Goal: Task Accomplishment & Management: Complete application form

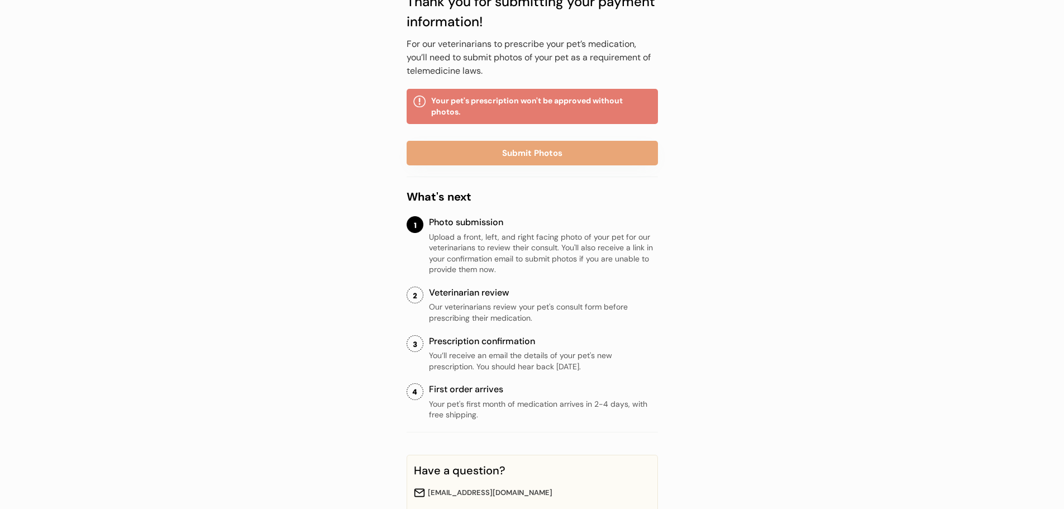
scroll to position [102, 0]
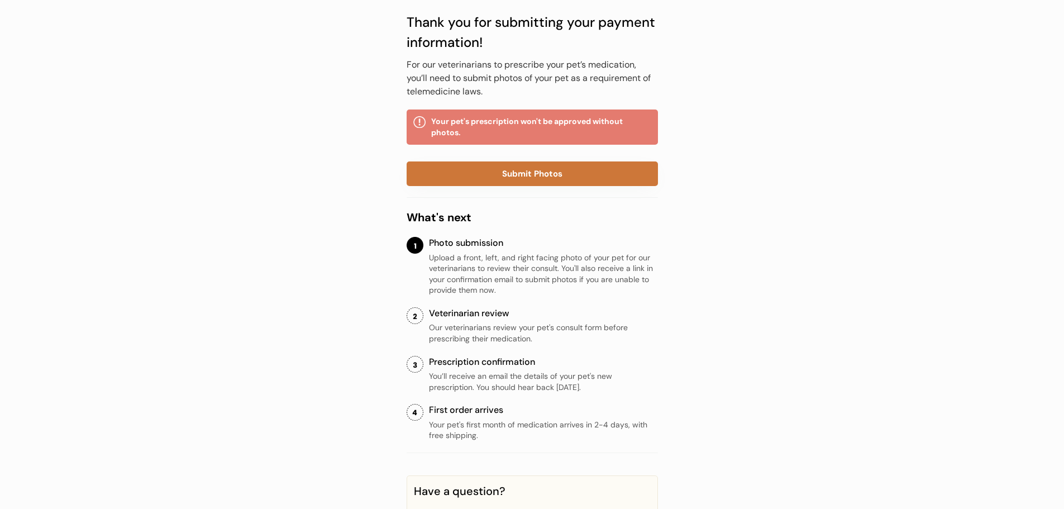
click at [500, 175] on button "Submit Photos" at bounding box center [532, 173] width 251 height 25
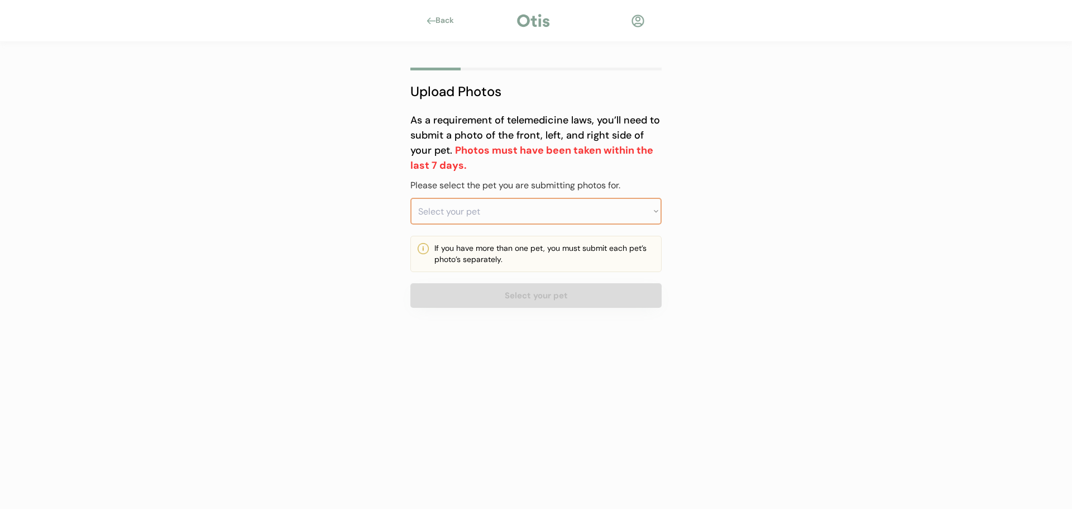
click at [502, 210] on select "Select your pet Penny Duke" at bounding box center [535, 211] width 251 height 27
select select ""1348695171700984260__LOOKUP__1754850987629x240173760920944640""
click at [410, 198] on select "Select your pet Penny Duke" at bounding box center [535, 211] width 251 height 27
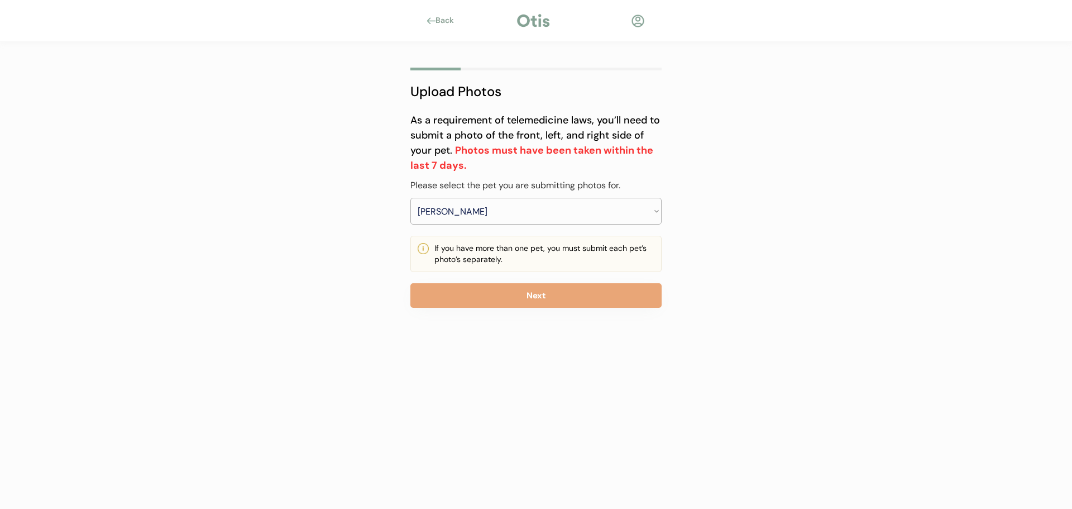
click at [464, 308] on button "Next" at bounding box center [535, 295] width 251 height 25
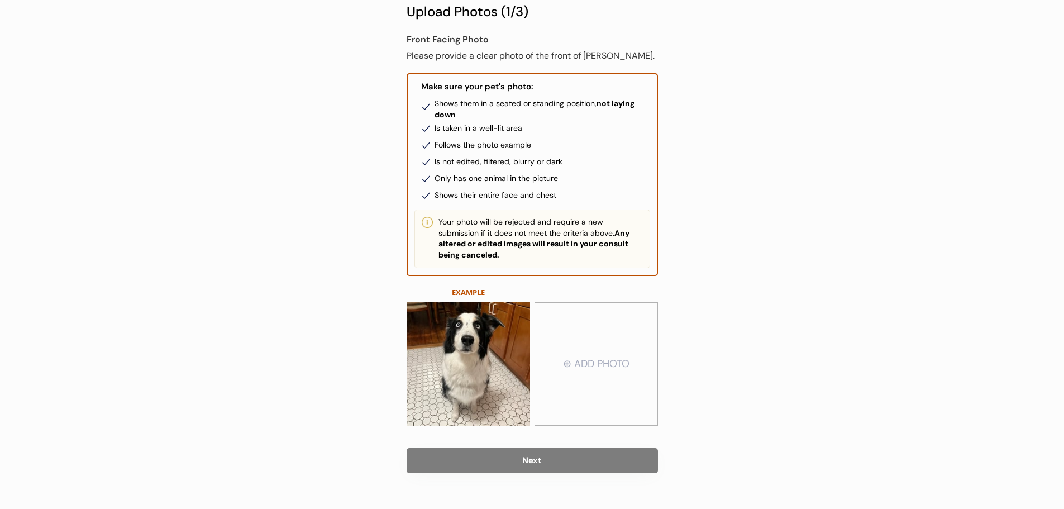
scroll to position [100, 0]
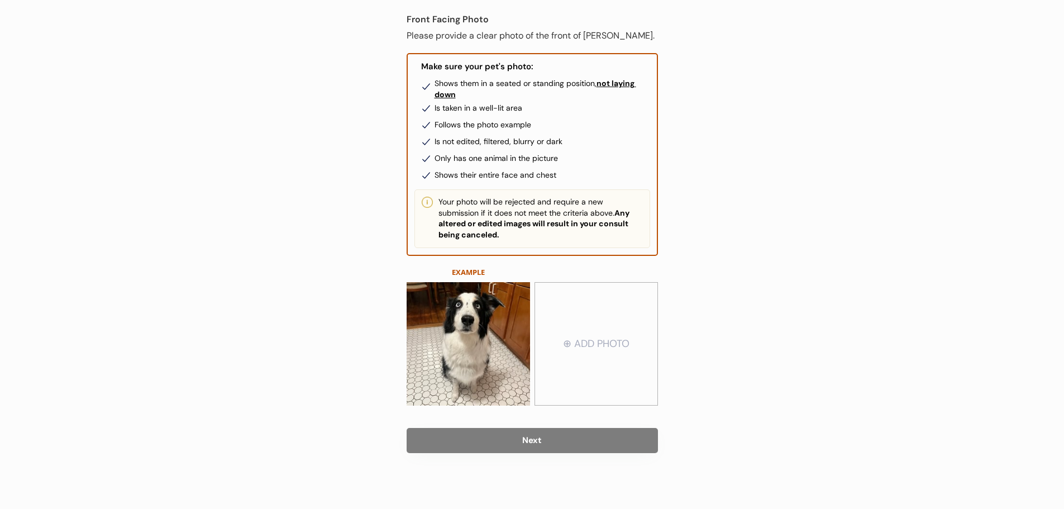
click at [619, 328] on input "file" at bounding box center [596, 344] width 122 height 122
click at [586, 343] on input "file" at bounding box center [596, 344] width 122 height 122
type input "C:\fakepath\Penny front.jpg"
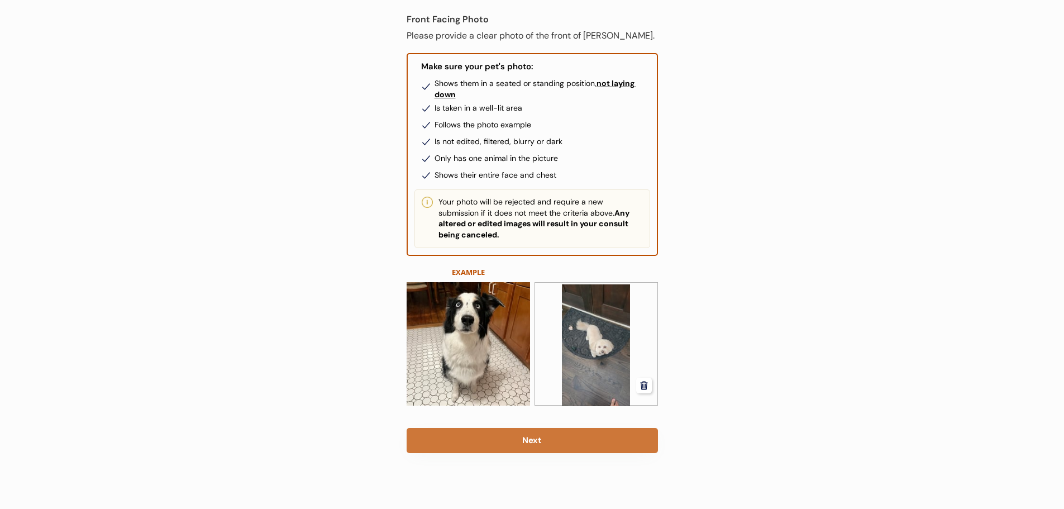
click at [583, 438] on button "Next" at bounding box center [532, 440] width 251 height 25
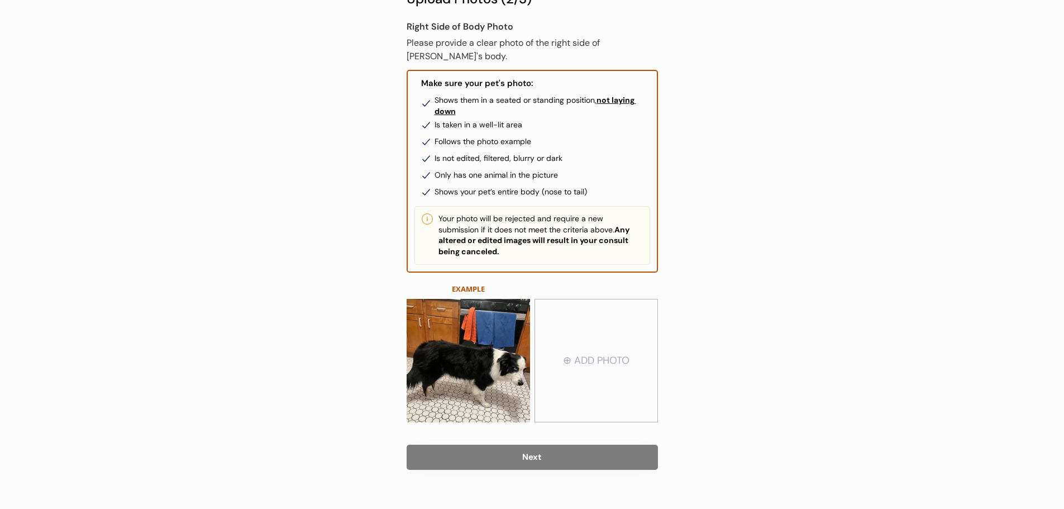
scroll to position [109, 0]
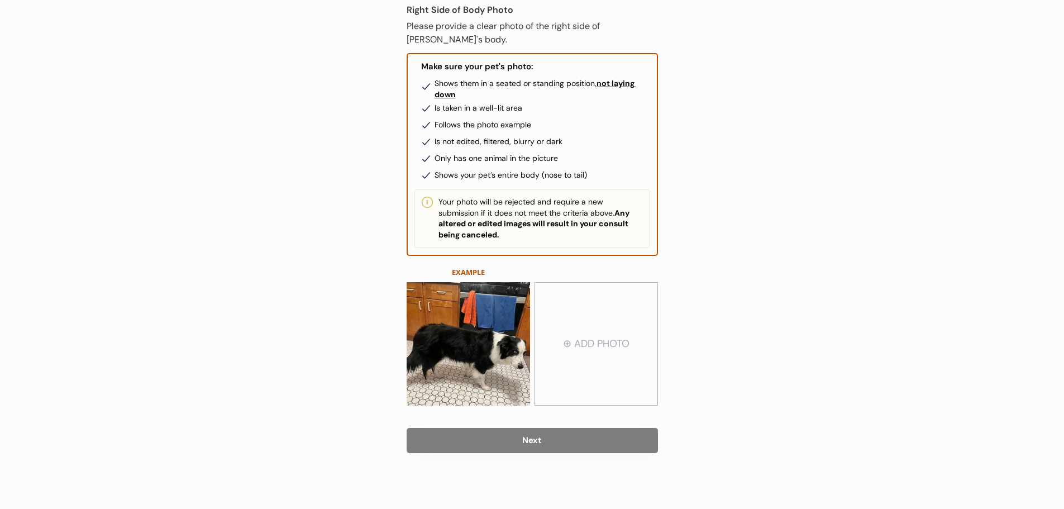
click at [602, 340] on input "file" at bounding box center [596, 344] width 122 height 122
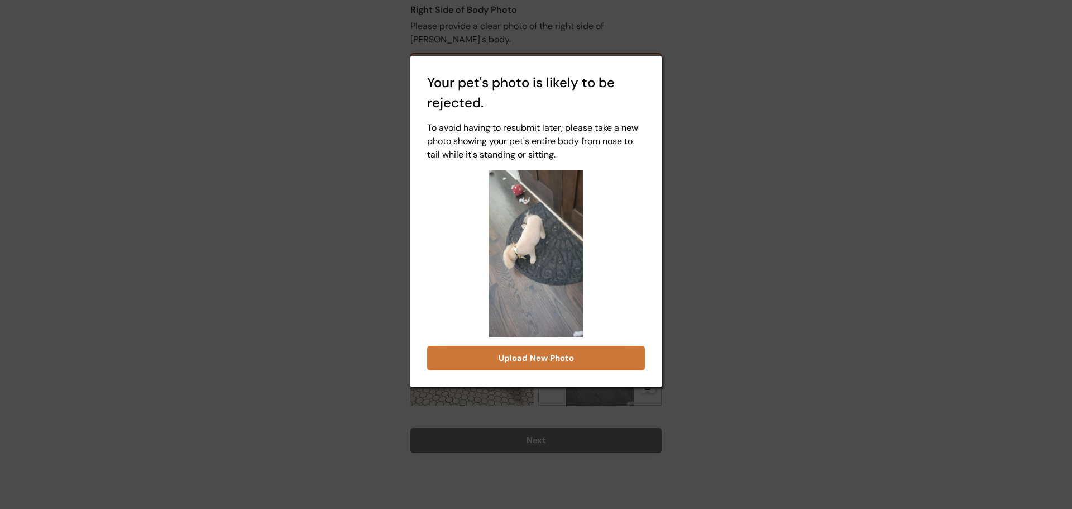
click at [520, 355] on button "Upload New Photo" at bounding box center [536, 358] width 218 height 25
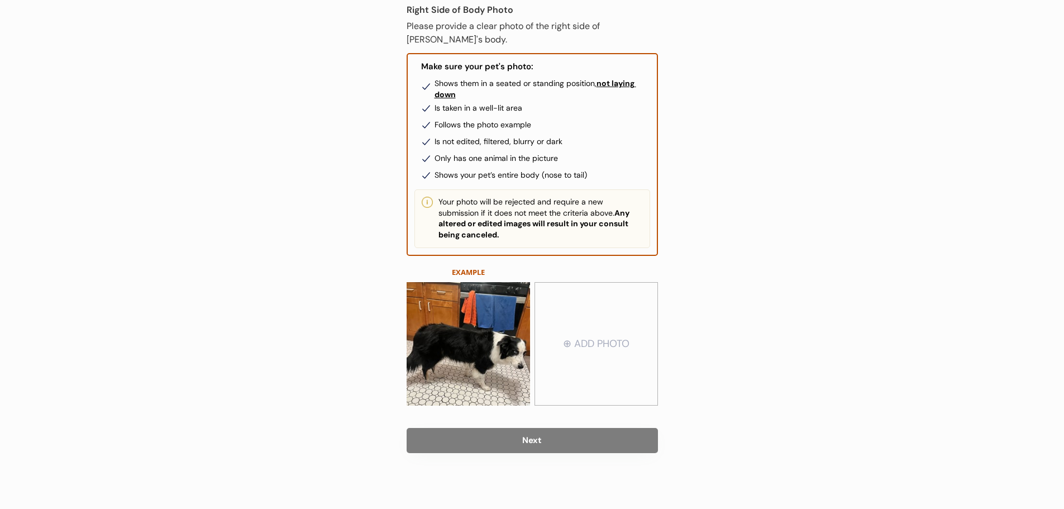
click at [589, 350] on input "file" at bounding box center [596, 344] width 122 height 122
type input "C:\fakepath\Penny Left Side.jpg"
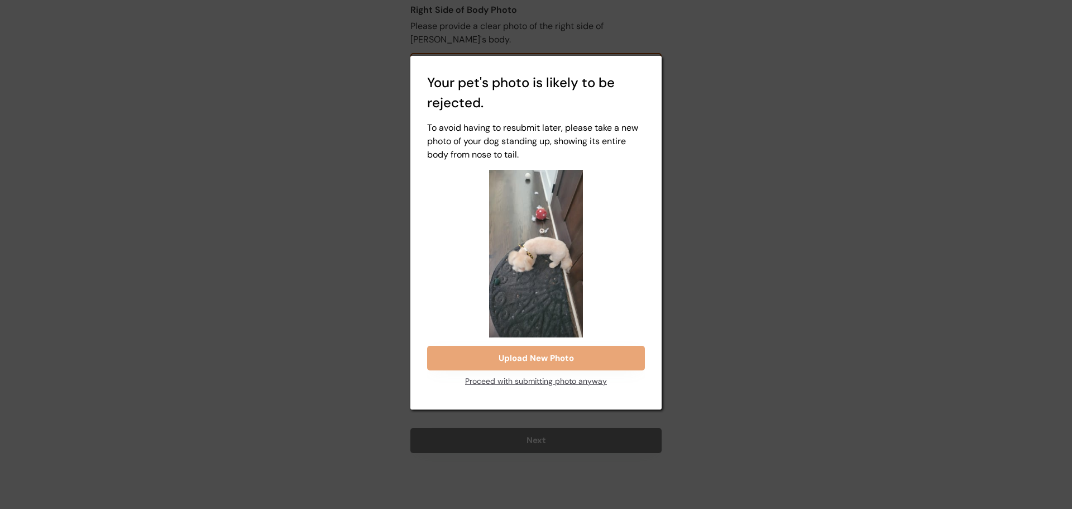
click at [549, 381] on div "Proceed with submitting photo anyway" at bounding box center [536, 381] width 142 height 22
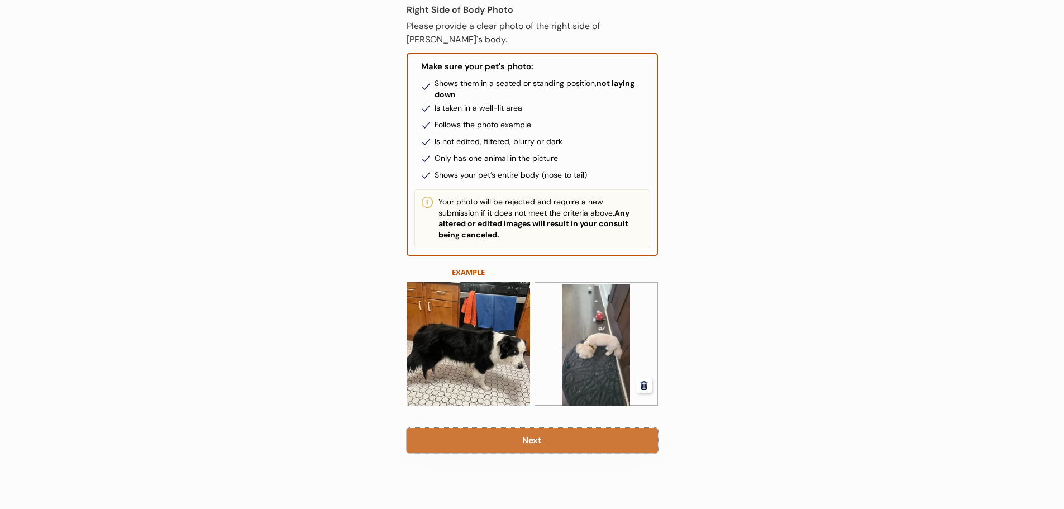
click at [519, 442] on button "Next" at bounding box center [532, 440] width 251 height 25
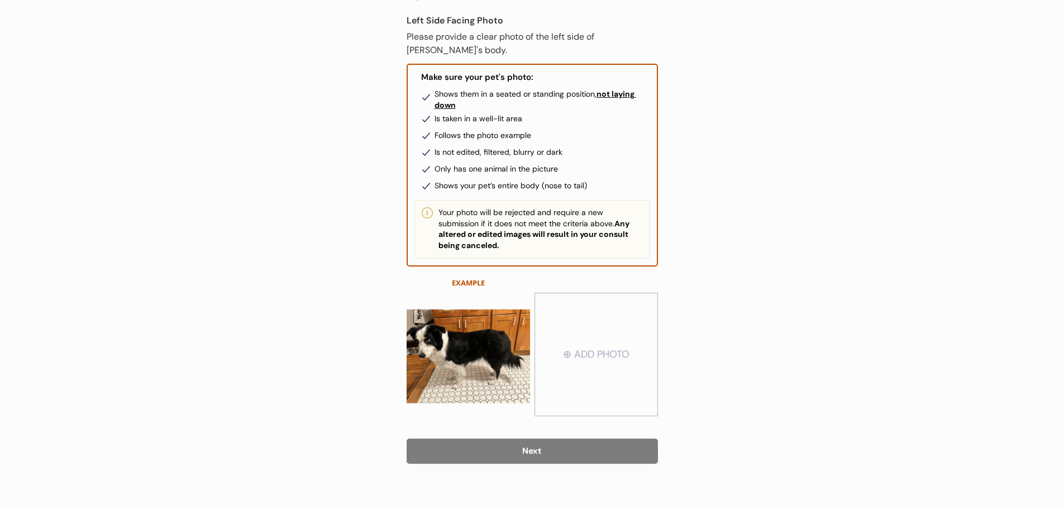
scroll to position [100, 0]
click at [602, 349] on input "file" at bounding box center [596, 354] width 122 height 122
type input "C:\fakepath\Penny Right side or front.jpg"
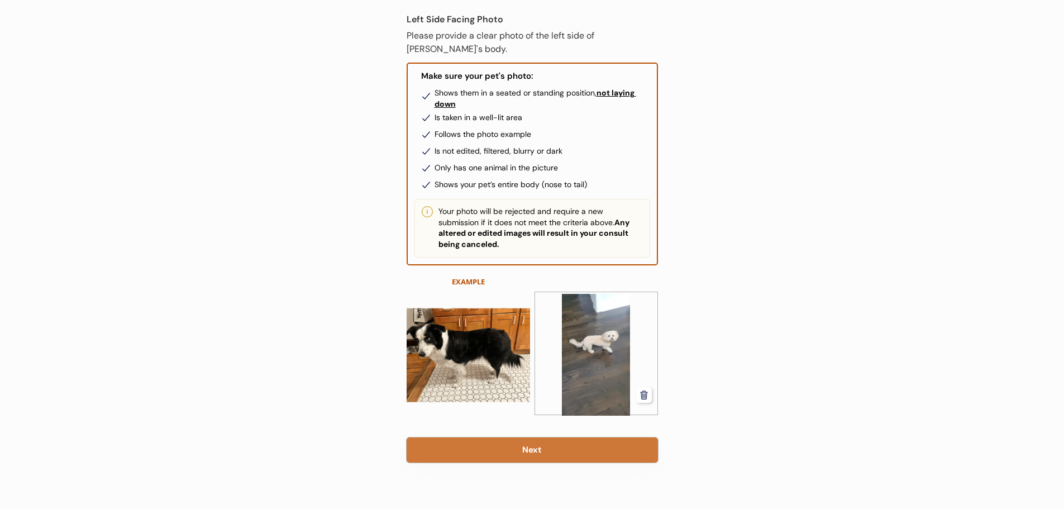
click at [527, 437] on button "Next" at bounding box center [532, 449] width 251 height 25
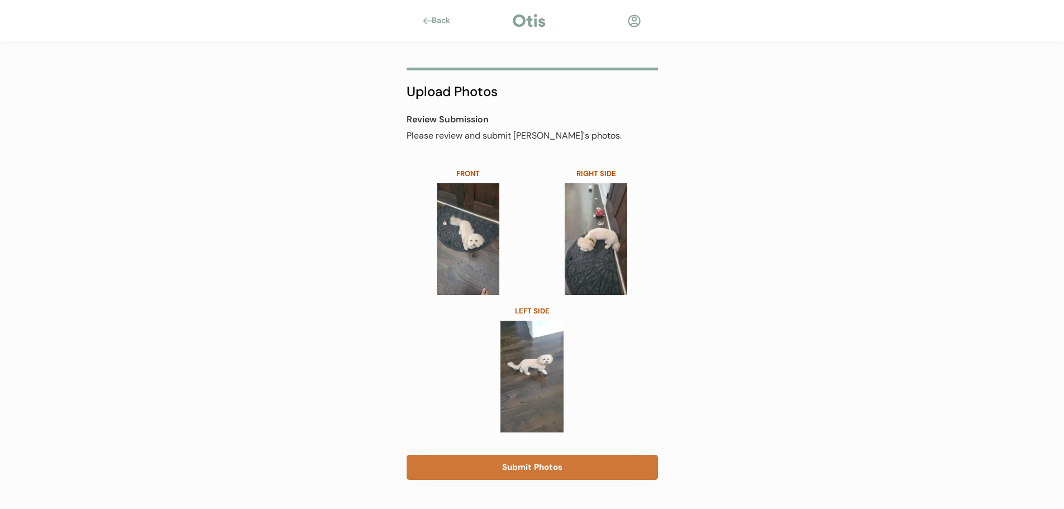
click at [567, 467] on button "Submit Photos" at bounding box center [532, 467] width 251 height 25
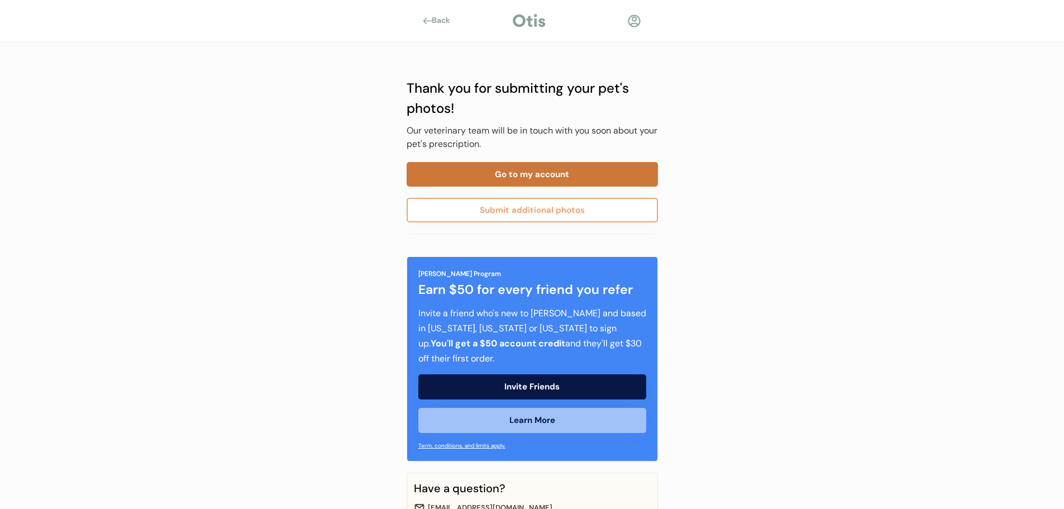
click at [545, 165] on button "Go to my account" at bounding box center [532, 174] width 251 height 25
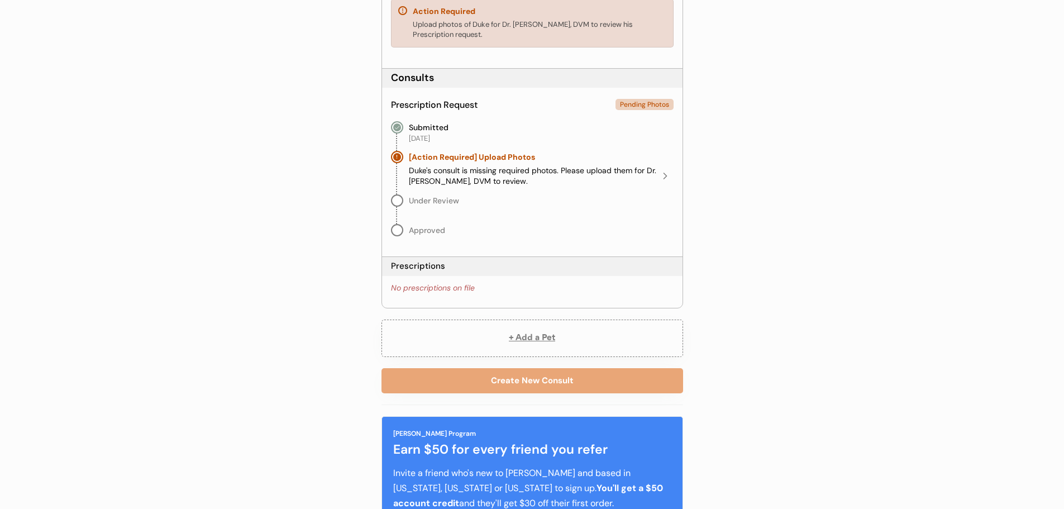
scroll to position [558, 0]
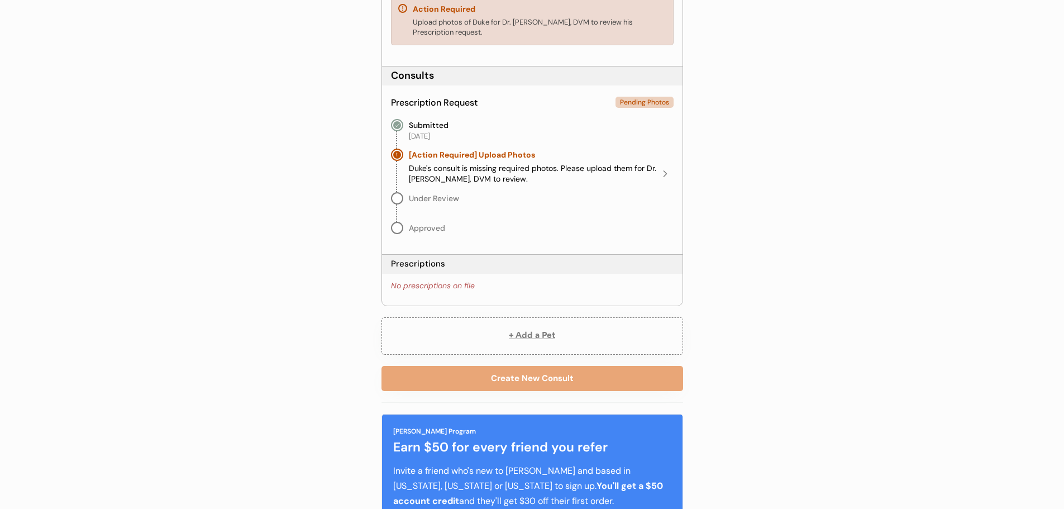
click at [585, 166] on div "Duke's consult is missing required photos. Please upload them for Dr. [PERSON_N…" at bounding box center [533, 174] width 248 height 22
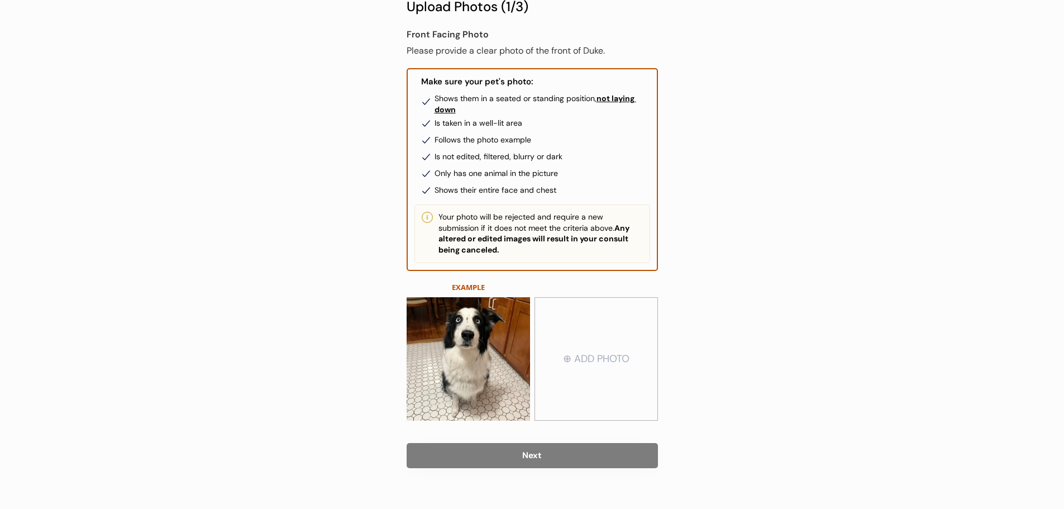
scroll to position [100, 0]
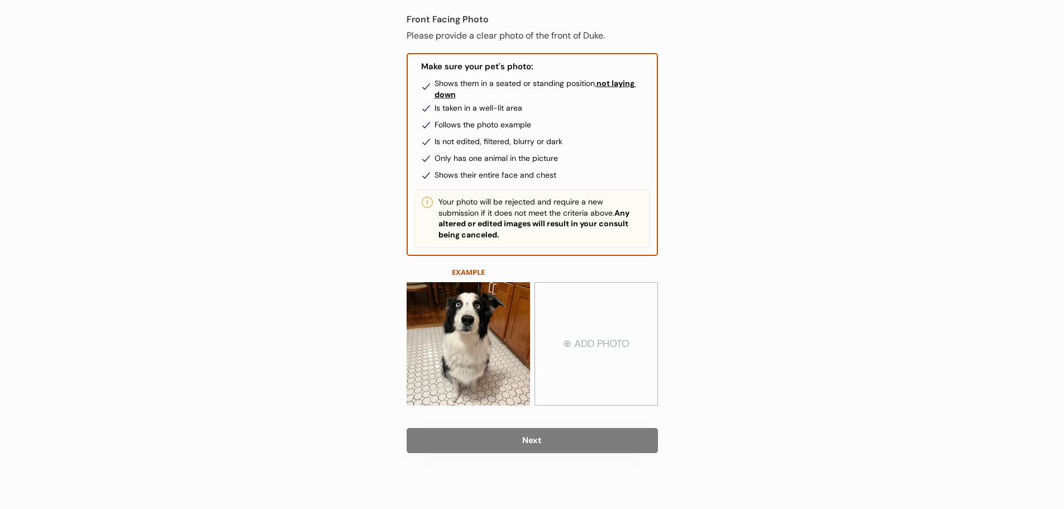
click at [618, 342] on input "file" at bounding box center [596, 344] width 122 height 122
type input "C:\fakepath\Duke Front.jpg"
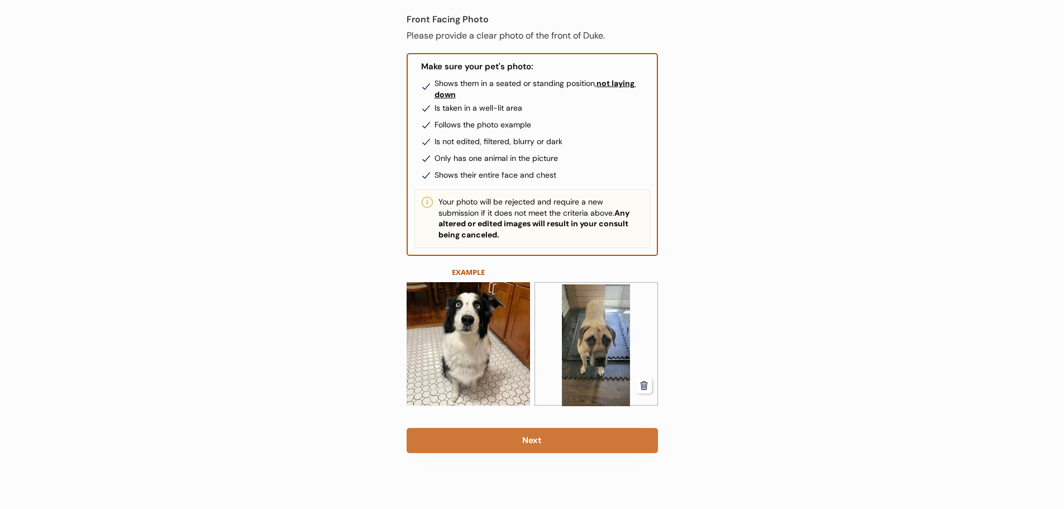
click at [531, 433] on button "Next" at bounding box center [532, 440] width 251 height 25
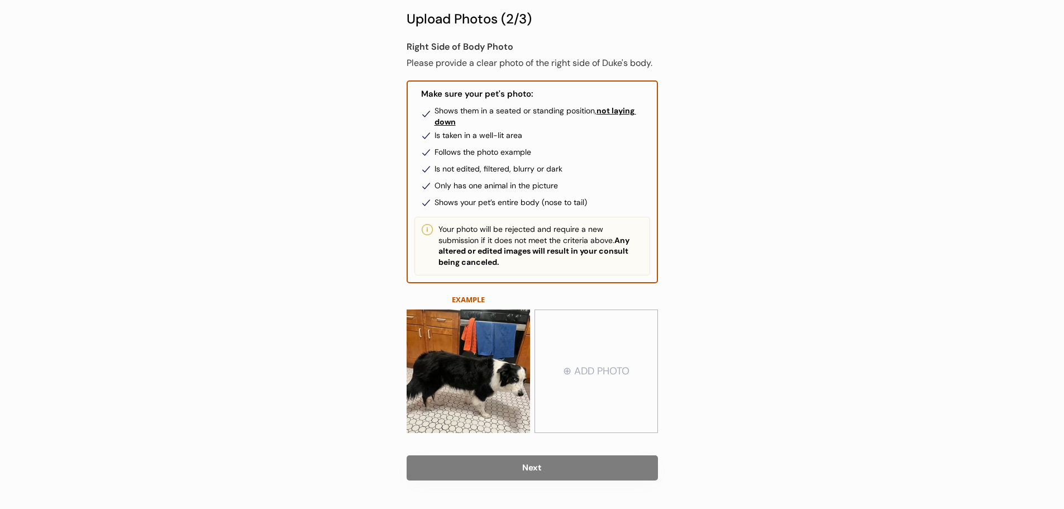
scroll to position [100, 0]
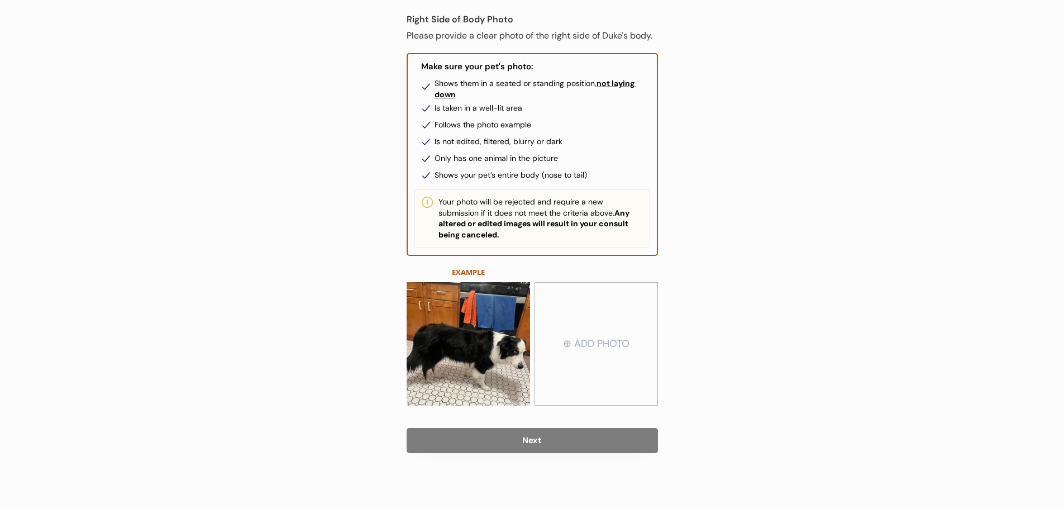
click at [601, 329] on input "file" at bounding box center [596, 344] width 122 height 122
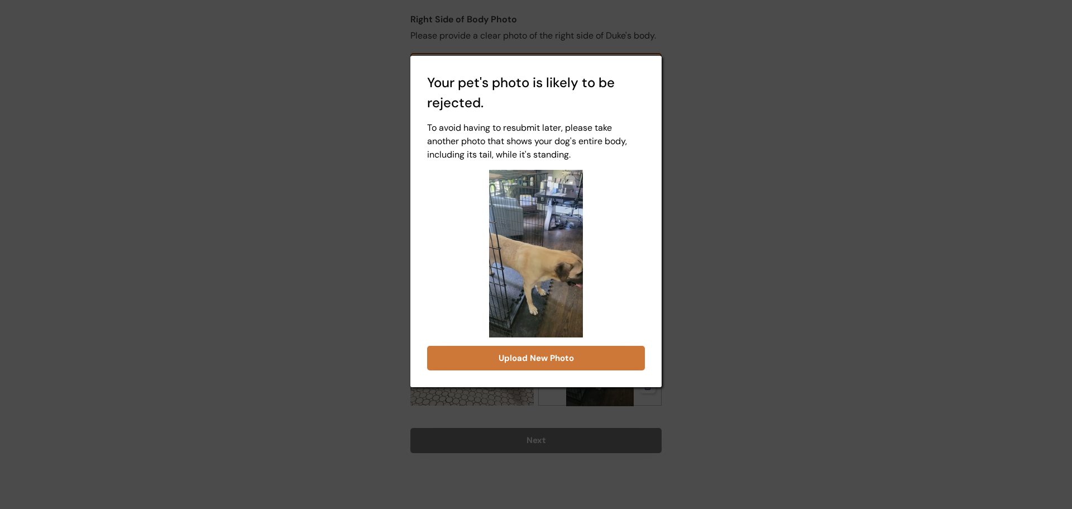
click at [521, 360] on button "Upload New Photo" at bounding box center [536, 358] width 218 height 25
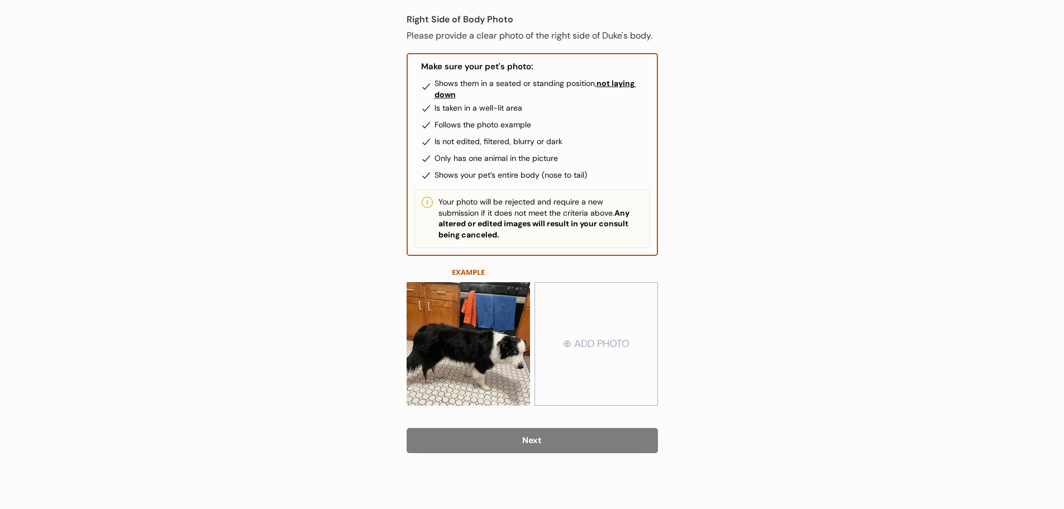
click at [599, 351] on input "file" at bounding box center [596, 344] width 122 height 122
type input "C:\fakepath\Duke Right Side.jpg"
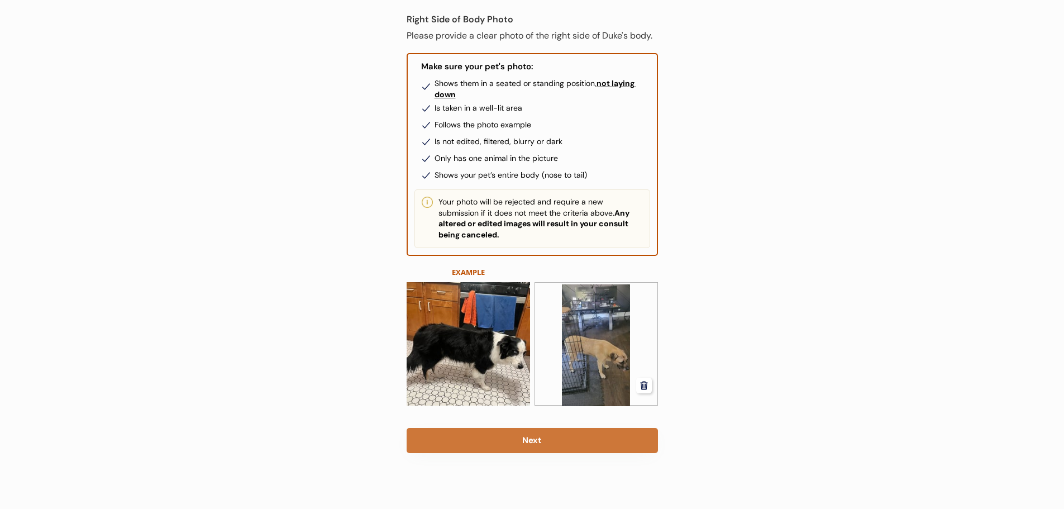
click at [545, 440] on button "Next" at bounding box center [532, 440] width 251 height 25
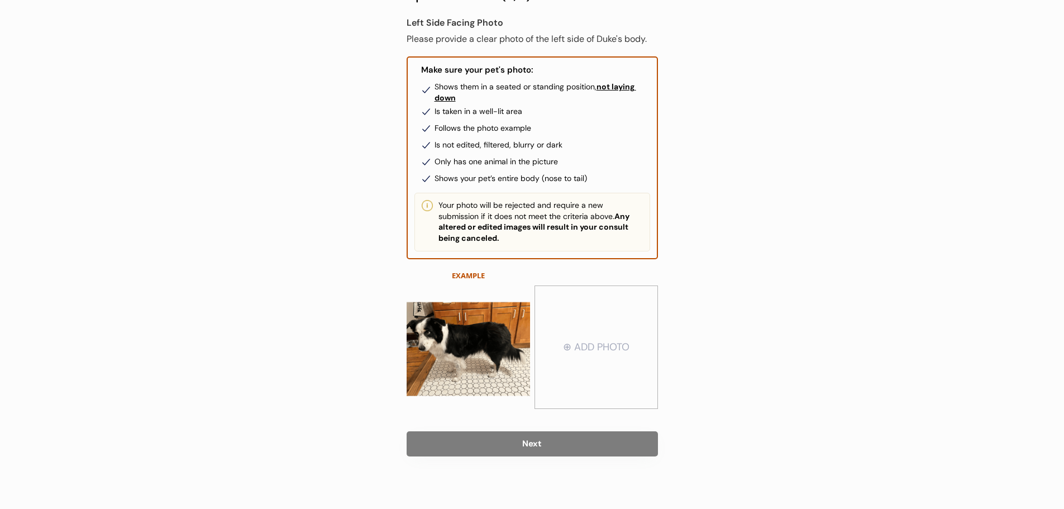
scroll to position [100, 0]
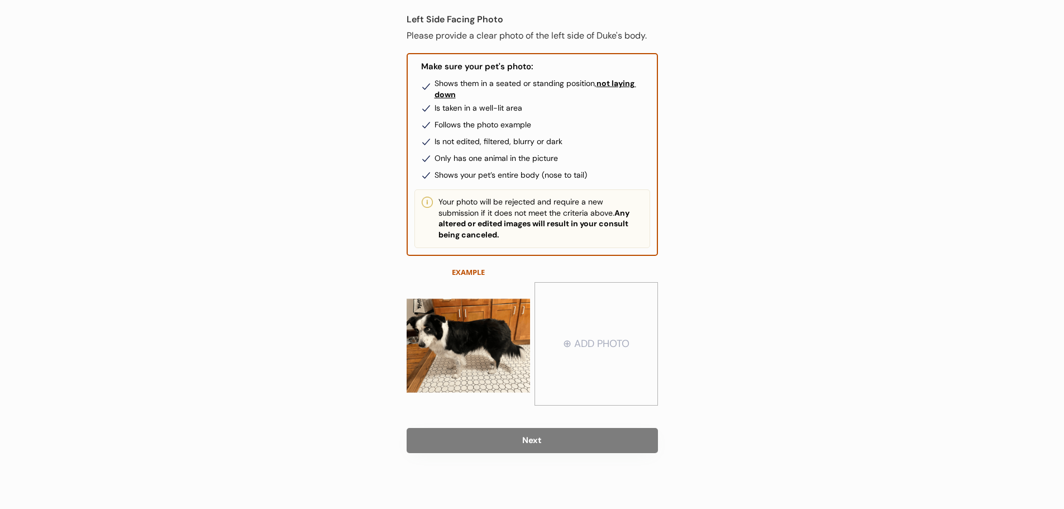
click at [632, 341] on input "file" at bounding box center [596, 344] width 122 height 122
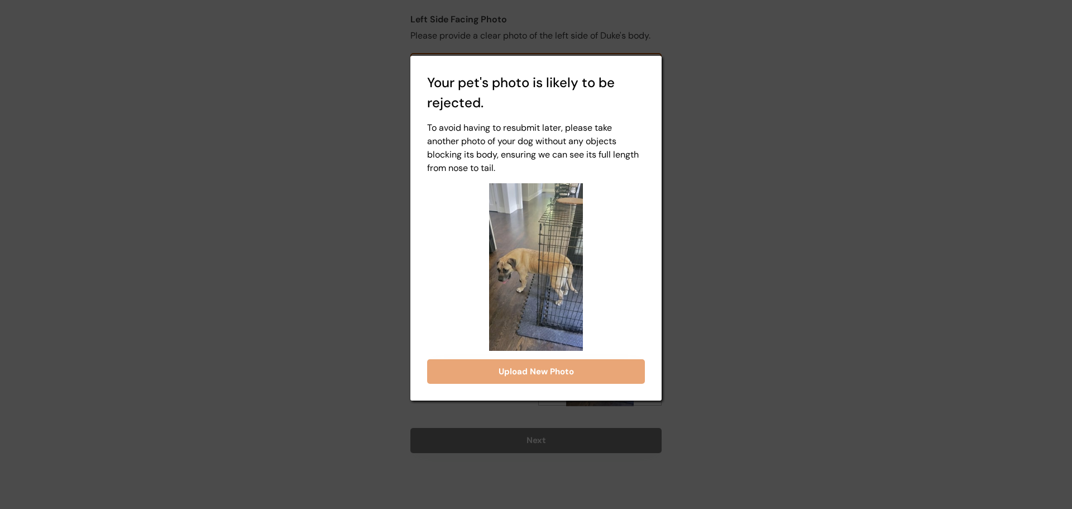
click at [693, 256] on div at bounding box center [536, 254] width 1072 height 509
click at [0, 0] on button "Upload New Photo" at bounding box center [0, 0] width 0 height 0
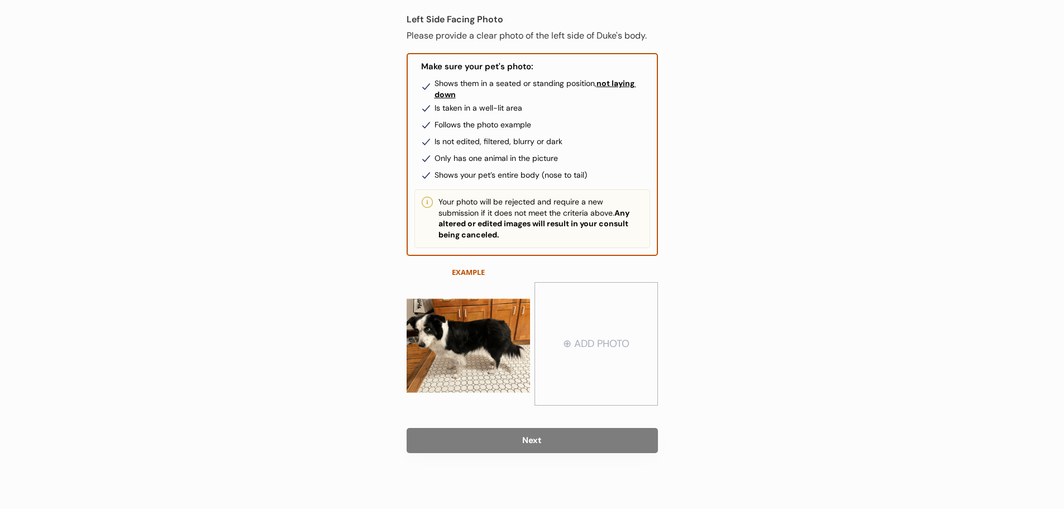
click at [584, 356] on input "file" at bounding box center [596, 344] width 122 height 122
type input "C:\fakepath\Duke Left Side.jpg"
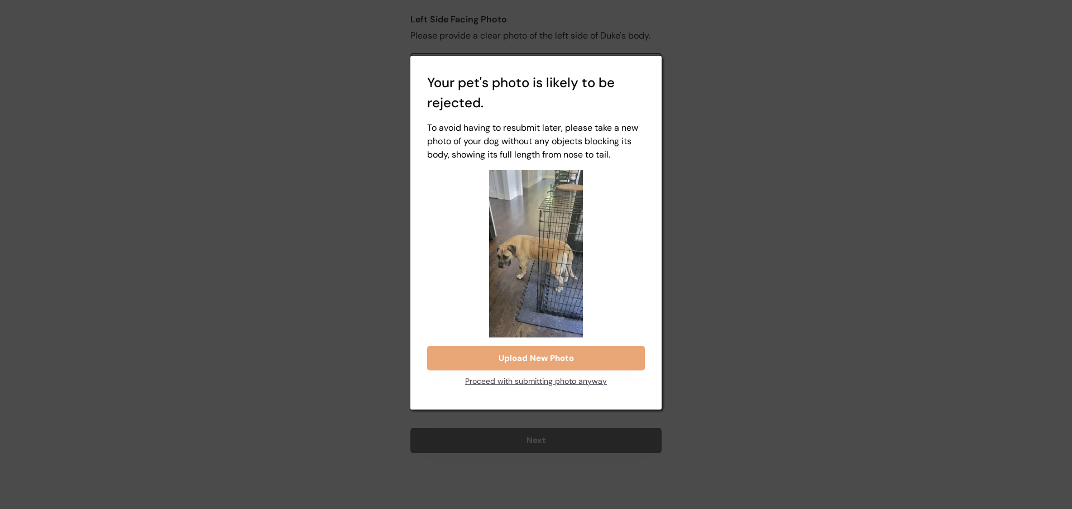
click at [0, 0] on div "Proceed with submitting photo anyway" at bounding box center [0, 0] width 0 height 0
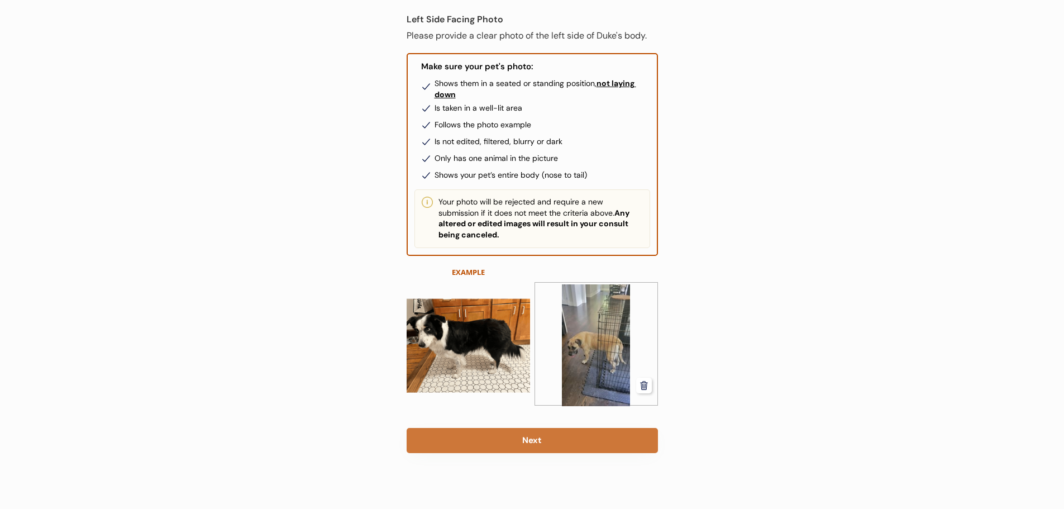
click at [565, 436] on button "Next" at bounding box center [532, 440] width 251 height 25
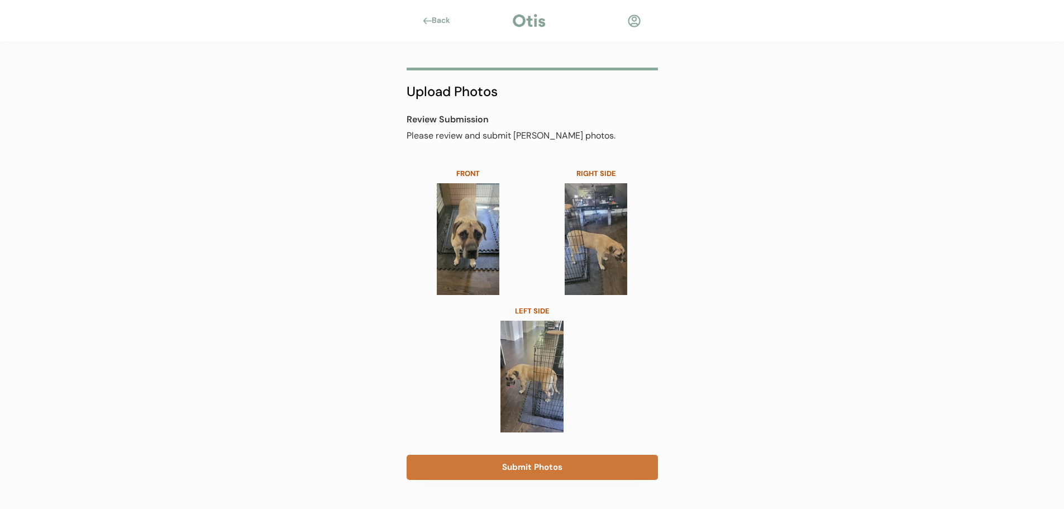
click at [517, 466] on button "Submit Photos" at bounding box center [532, 467] width 251 height 25
